Goal: Task Accomplishment & Management: Use online tool/utility

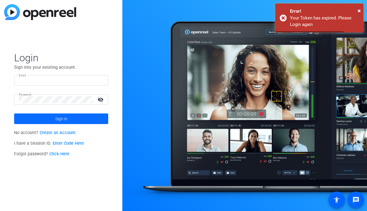
type input "[EMAIL_ADDRESS][DOMAIN_NAME]"
click at [61, 118] on span "Sign in" at bounding box center [61, 118] width 12 height 15
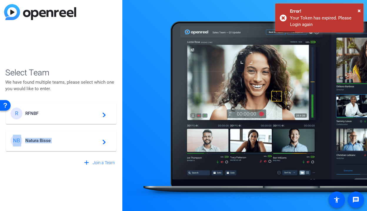
drag, startPoint x: 52, startPoint y: 115, endPoint x: 59, endPoint y: 180, distance: 64.8
click at [59, 180] on div "Select Team We have found multiple teams, please select which one you would lik…" at bounding box center [61, 105] width 122 height 211
click at [47, 140] on span "Natura Bisse" at bounding box center [62, 140] width 74 height 5
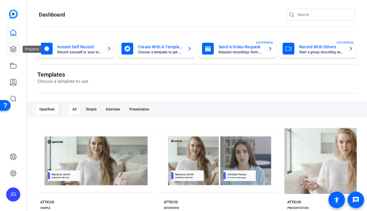
click at [12, 49] on icon at bounding box center [13, 49] width 7 height 7
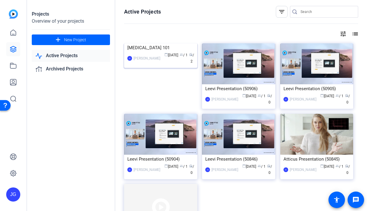
click at [147, 52] on div "[MEDICAL_DATA] 101" at bounding box center [160, 47] width 67 height 9
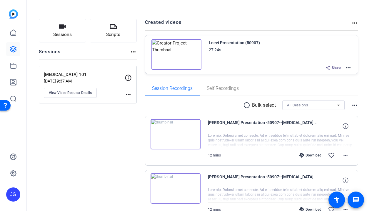
scroll to position [20, 0]
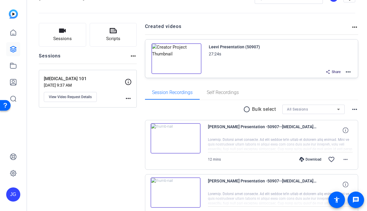
click at [348, 72] on mat-icon "more_horiz" at bounding box center [348, 71] width 7 height 7
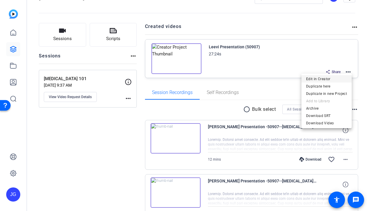
click at [321, 77] on span "Edit in Creator" at bounding box center [326, 78] width 41 height 7
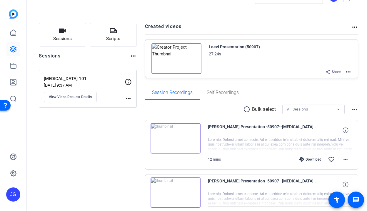
click at [349, 72] on mat-icon "more_horiz" at bounding box center [348, 71] width 7 height 7
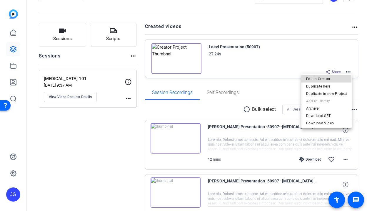
click at [318, 79] on span "Edit in Creator" at bounding box center [326, 78] width 41 height 7
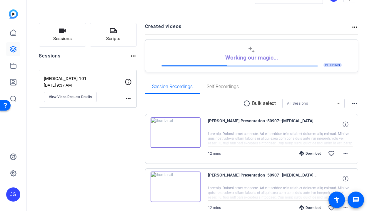
click at [44, 3] on openreel-divider-bar at bounding box center [197, 11] width 317 height 18
click at [43, 168] on div "Sessions Scripts Sessions more_horiz [MEDICAL_DATA] 101 [DATE] 9:37 AM View Vid…" at bounding box center [88, 130] width 98 height 214
click at [13, 34] on icon at bounding box center [13, 32] width 7 height 7
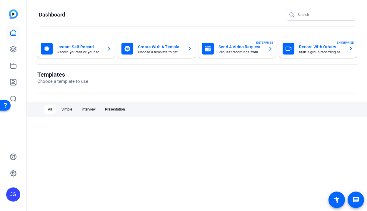
scroll to position [0, 0]
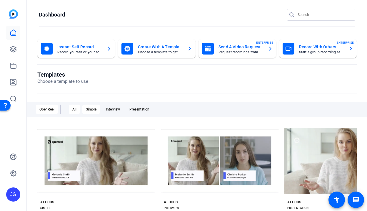
click at [92, 109] on div "Simple" at bounding box center [91, 108] width 18 height 9
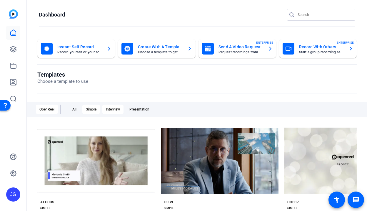
click at [108, 112] on div "Interview" at bounding box center [112, 108] width 21 height 9
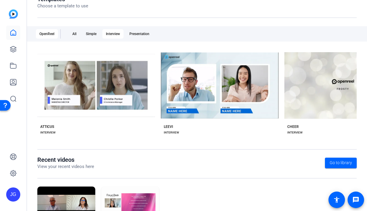
scroll to position [68, 0]
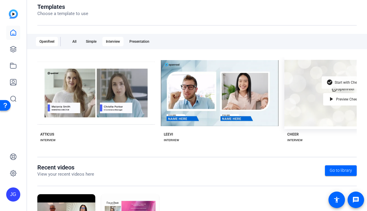
click at [346, 82] on span "Start with Cheer" at bounding box center [347, 83] width 25 height 4
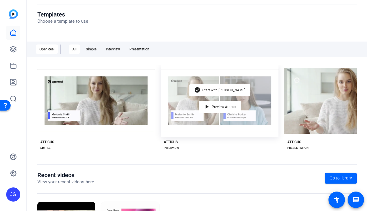
scroll to position [60, 0]
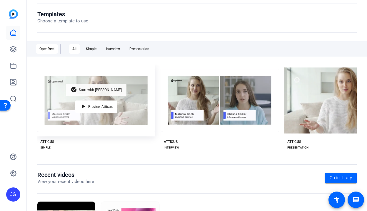
click at [102, 90] on span "Start with [PERSON_NAME]" at bounding box center [100, 90] width 43 height 4
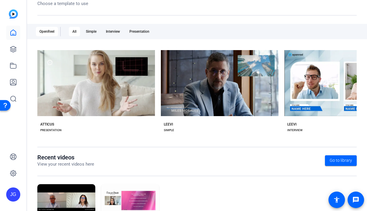
scroll to position [0, 251]
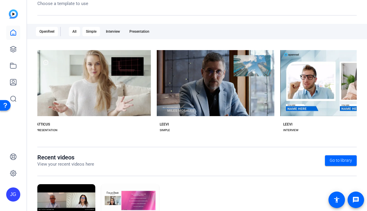
click at [93, 31] on div "Simple" at bounding box center [91, 31] width 18 height 9
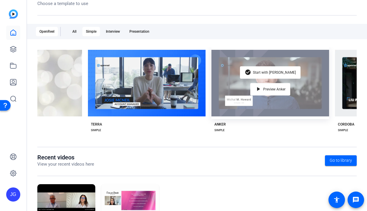
scroll to position [0, 324]
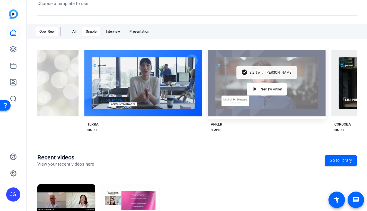
click at [277, 69] on div "check_circle Start with Anker" at bounding box center [267, 72] width 61 height 12
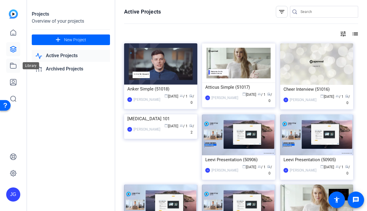
click at [13, 66] on icon at bounding box center [13, 65] width 7 height 7
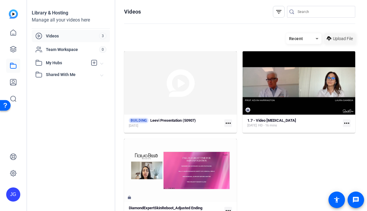
click at [342, 36] on span "Upload File" at bounding box center [343, 39] width 20 height 6
